Goal: Information Seeking & Learning: Learn about a topic

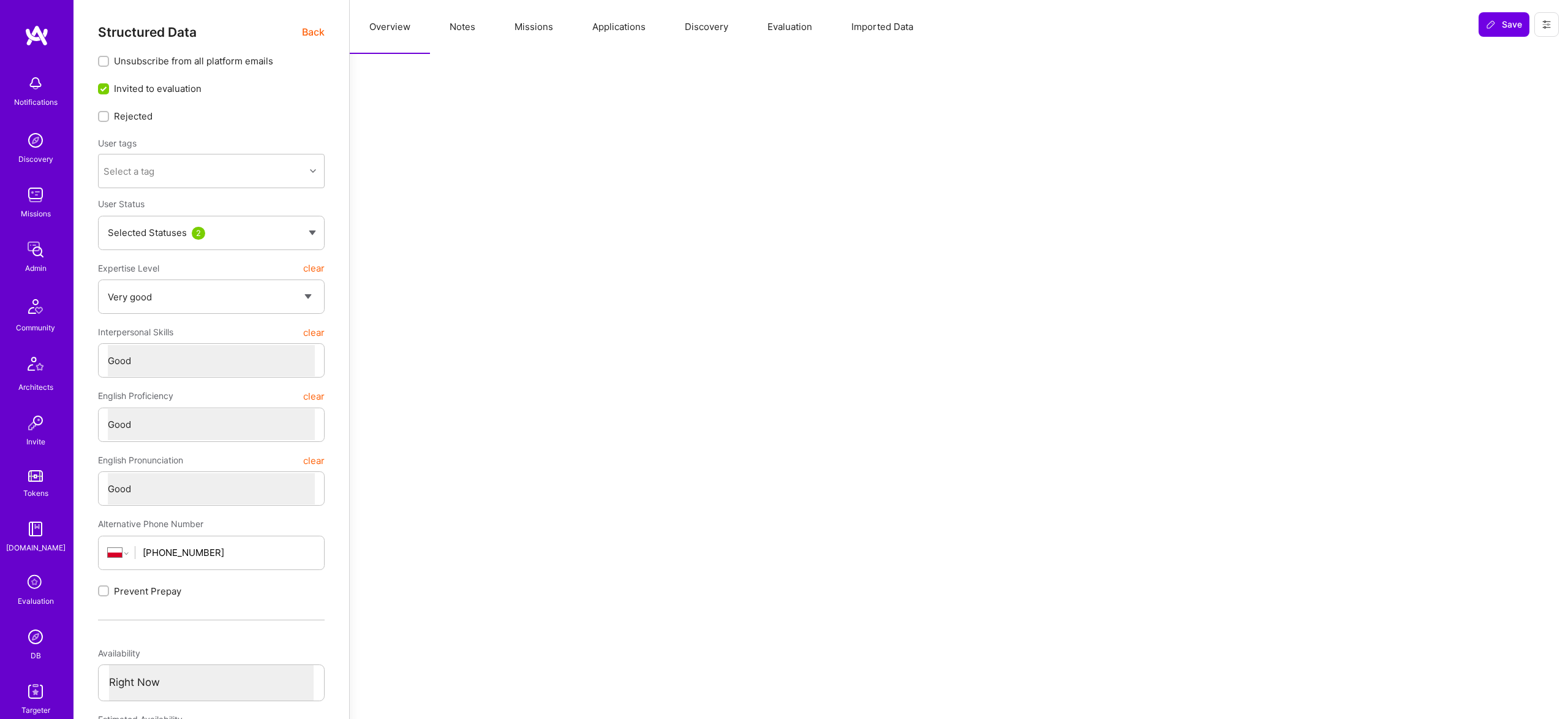
select select "5"
select select "4"
select select "6"
select select "PL"
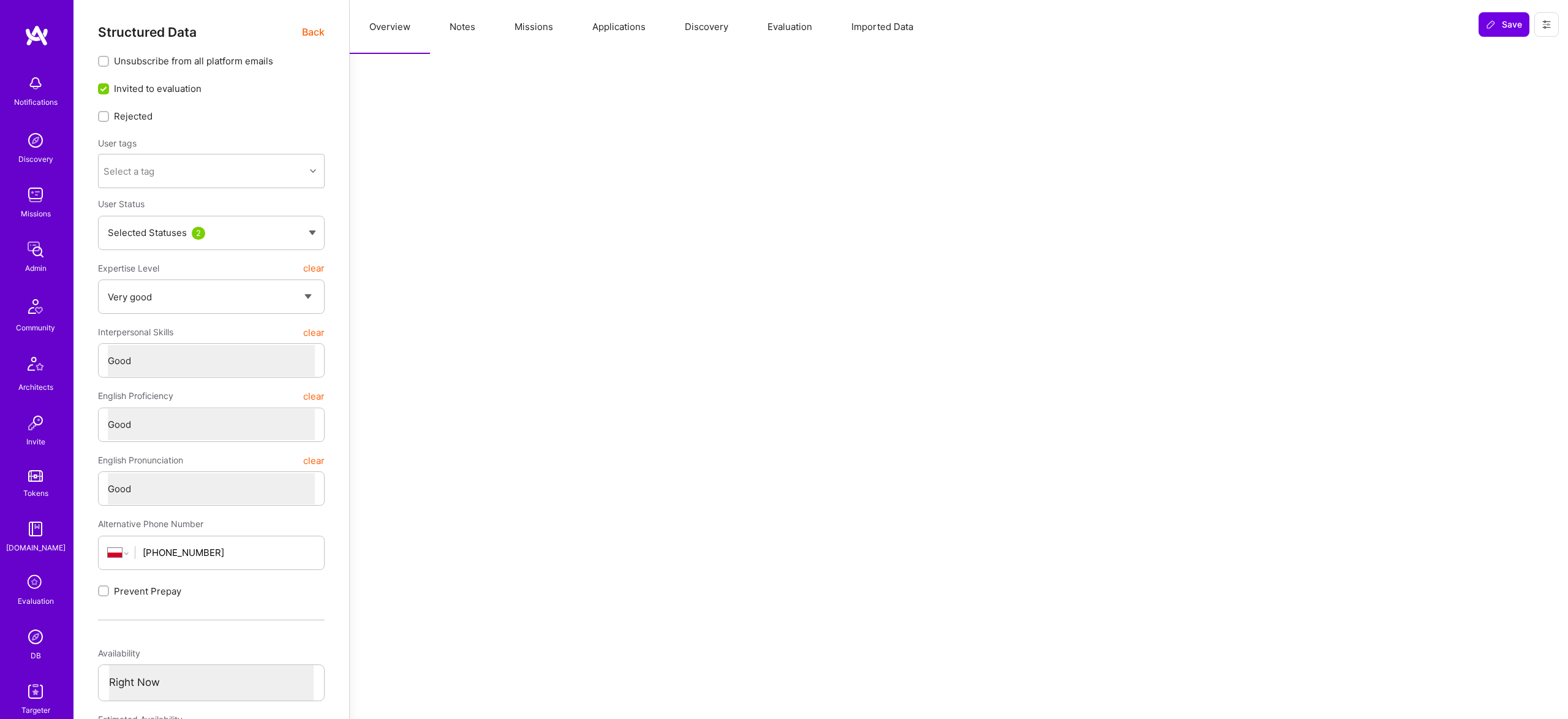
select select "Right Now"
click at [323, 32] on span "Back" at bounding box center [312, 32] width 22 height 15
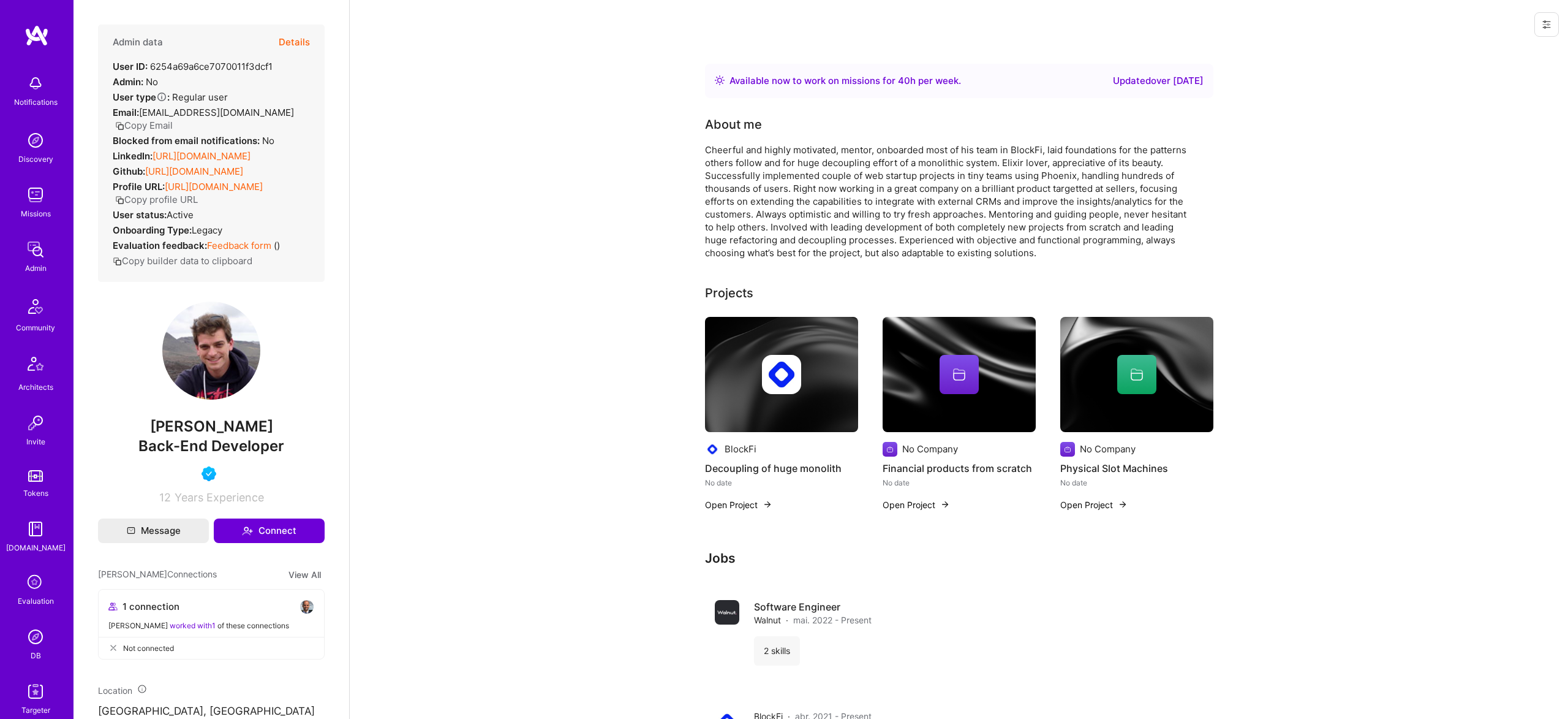
click at [301, 35] on button "Details" at bounding box center [294, 42] width 32 height 35
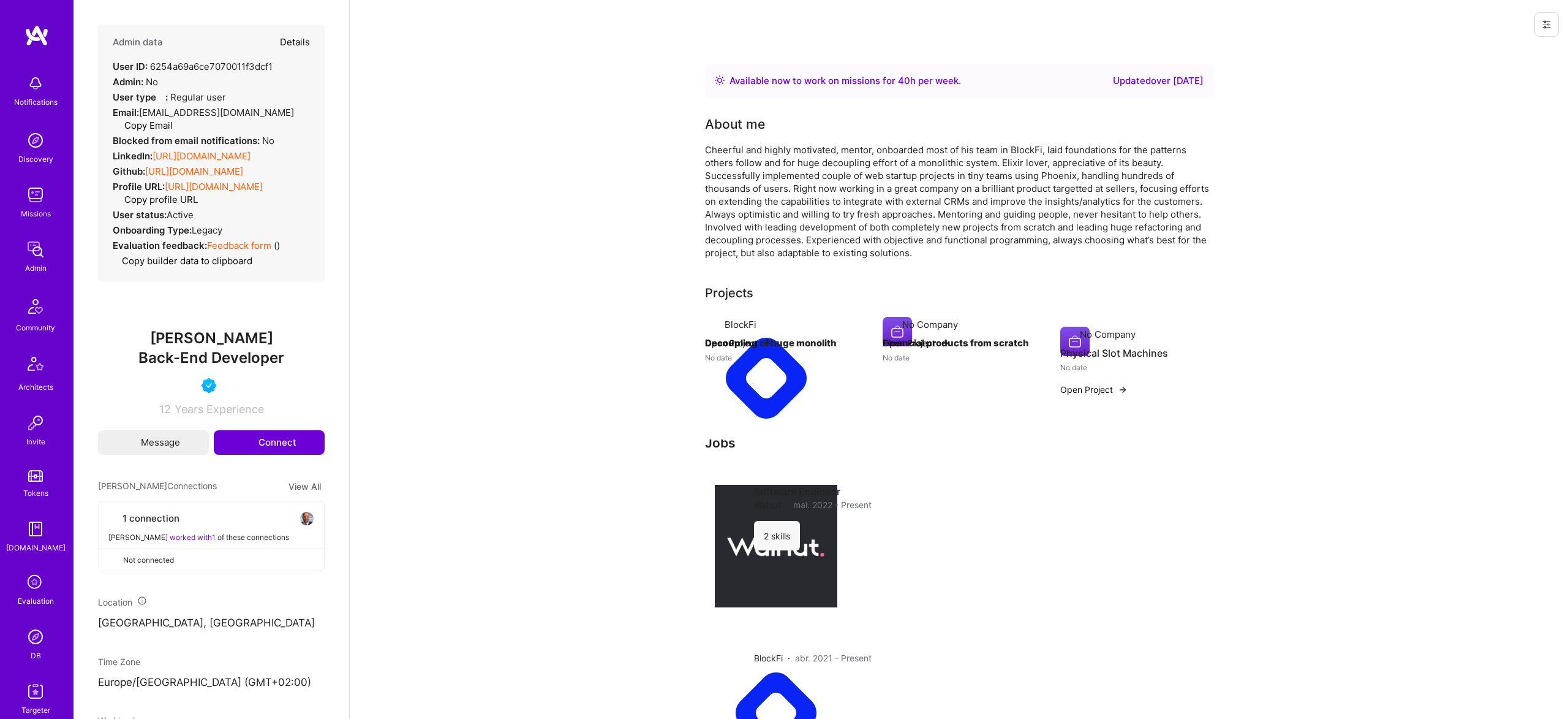
type textarea "x"
select select "5"
select select "4"
select select "6"
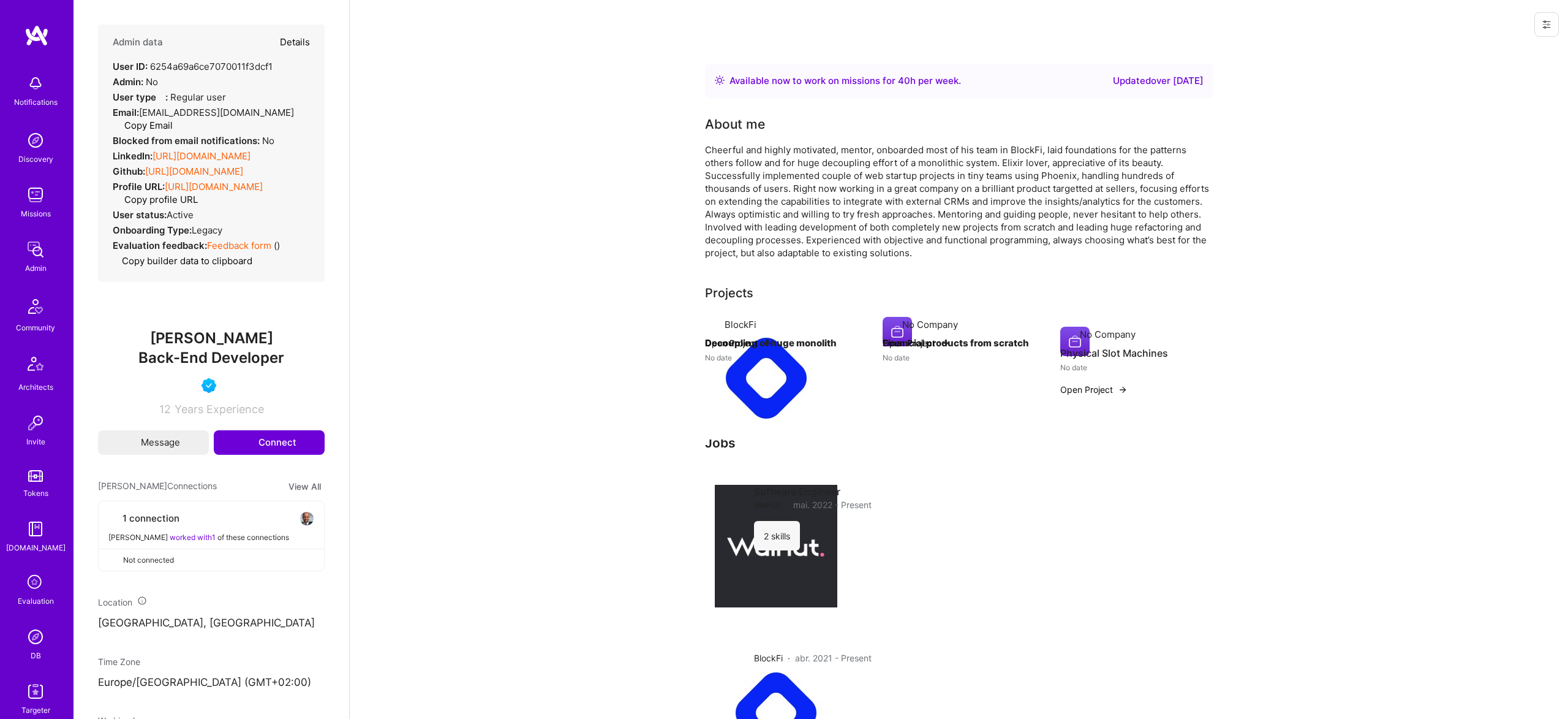
select select "PL"
select select "Right Now"
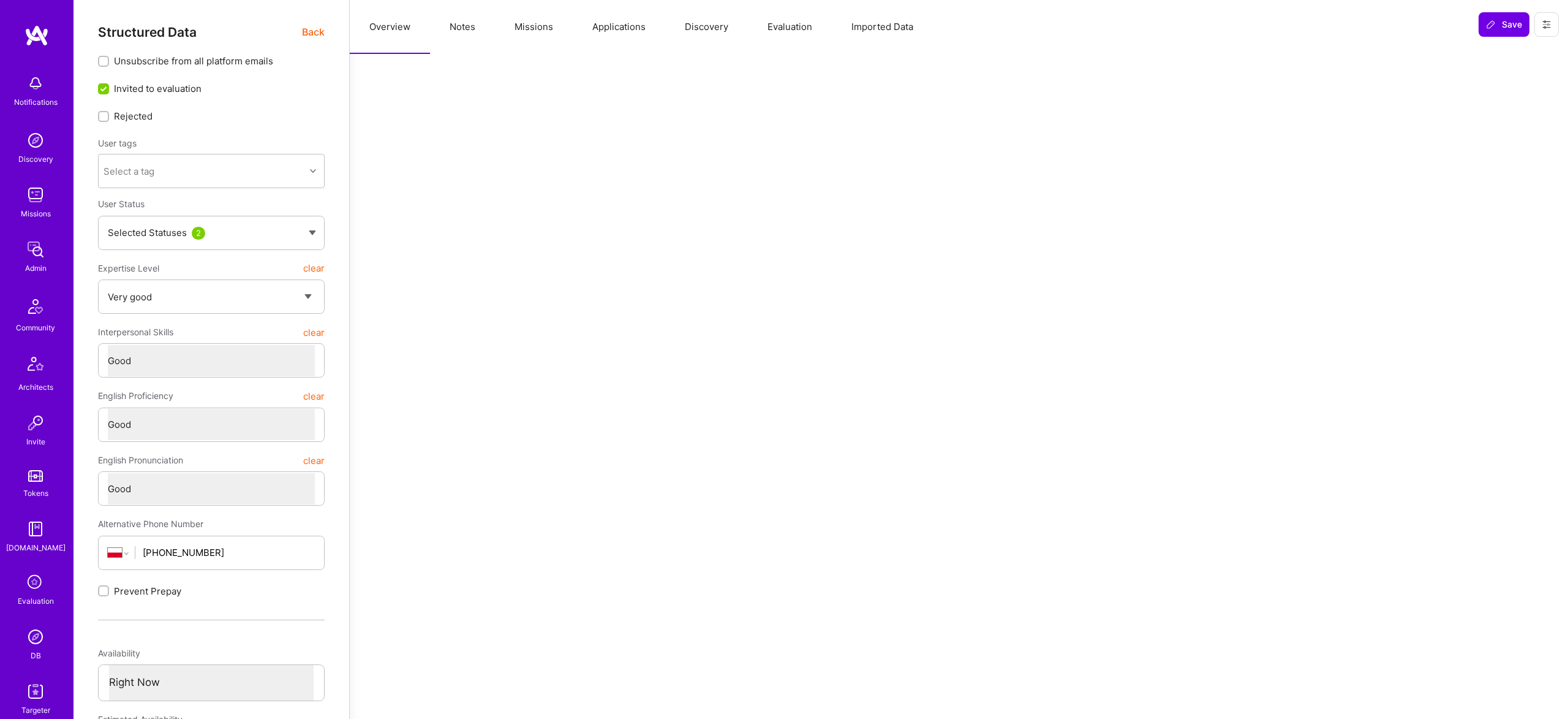
click at [795, 26] on button "Evaluation" at bounding box center [789, 27] width 84 height 54
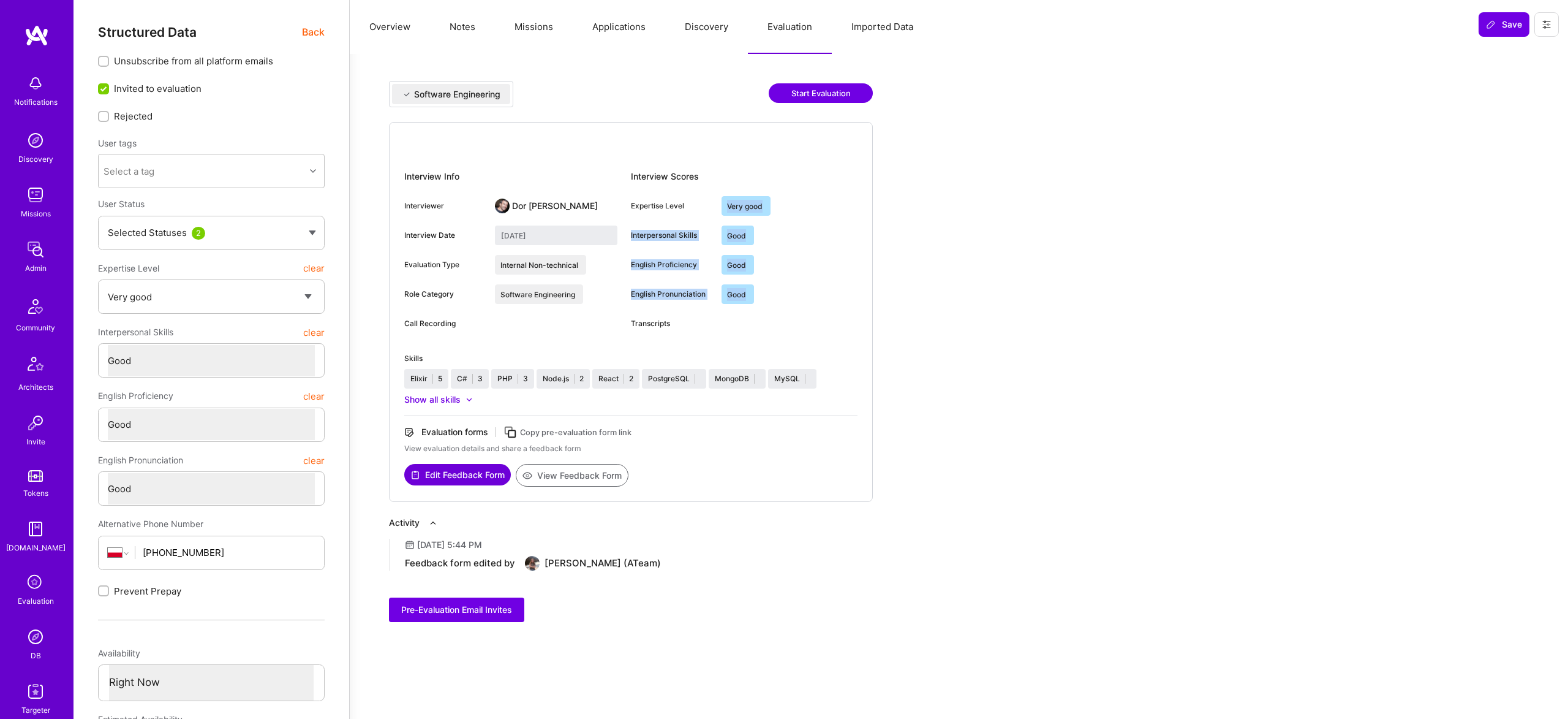
drag, startPoint x: 712, startPoint y: 208, endPoint x: 824, endPoint y: 293, distance: 140.6
click at [824, 293] on div "Interview Scores Expertise Level Very good Interpersonal Skills Good English Pr…" at bounding box center [744, 255] width 227 height 176
